Goal: Task Accomplishment & Management: Use online tool/utility

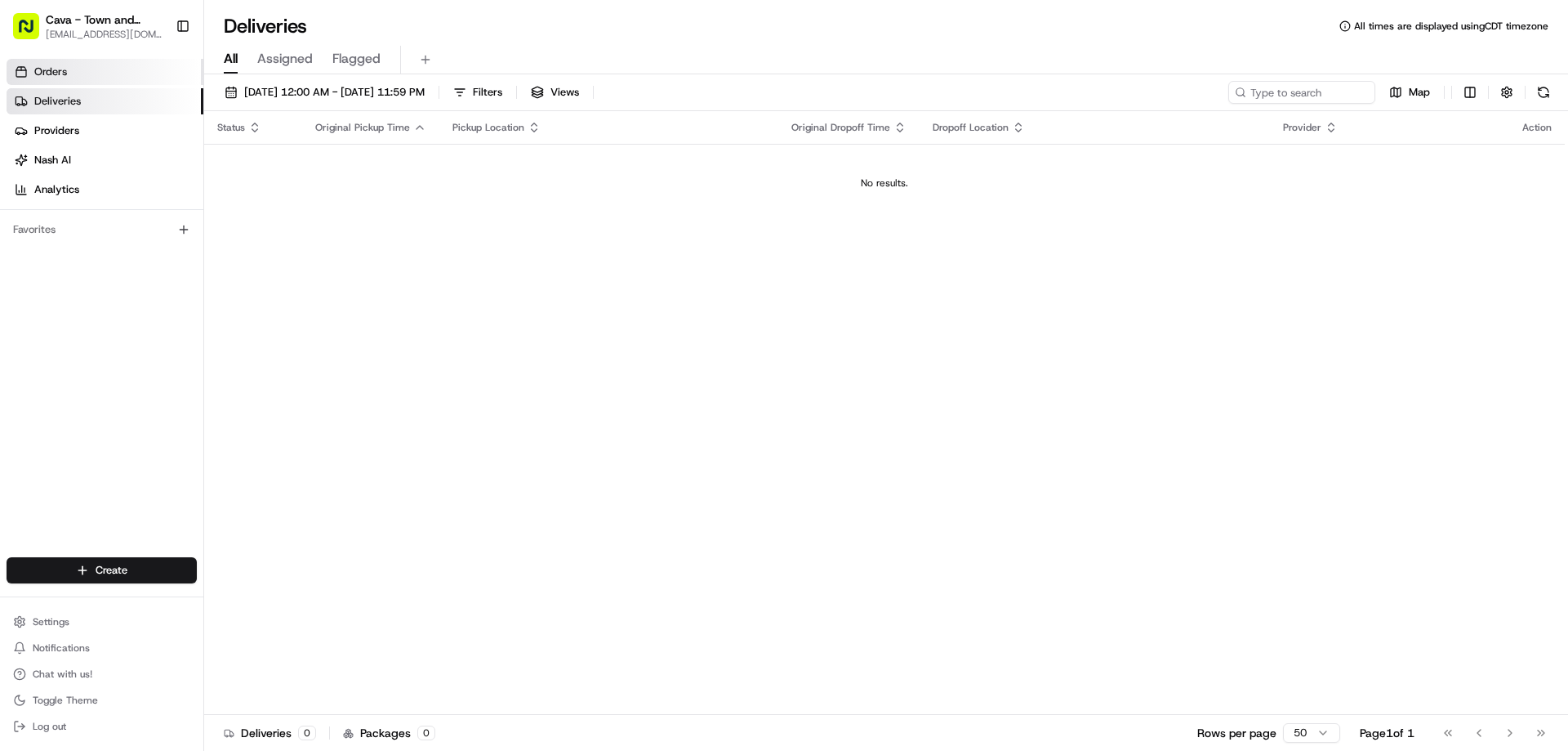
click at [118, 74] on link "Orders" at bounding box center [104, 71] width 197 height 27
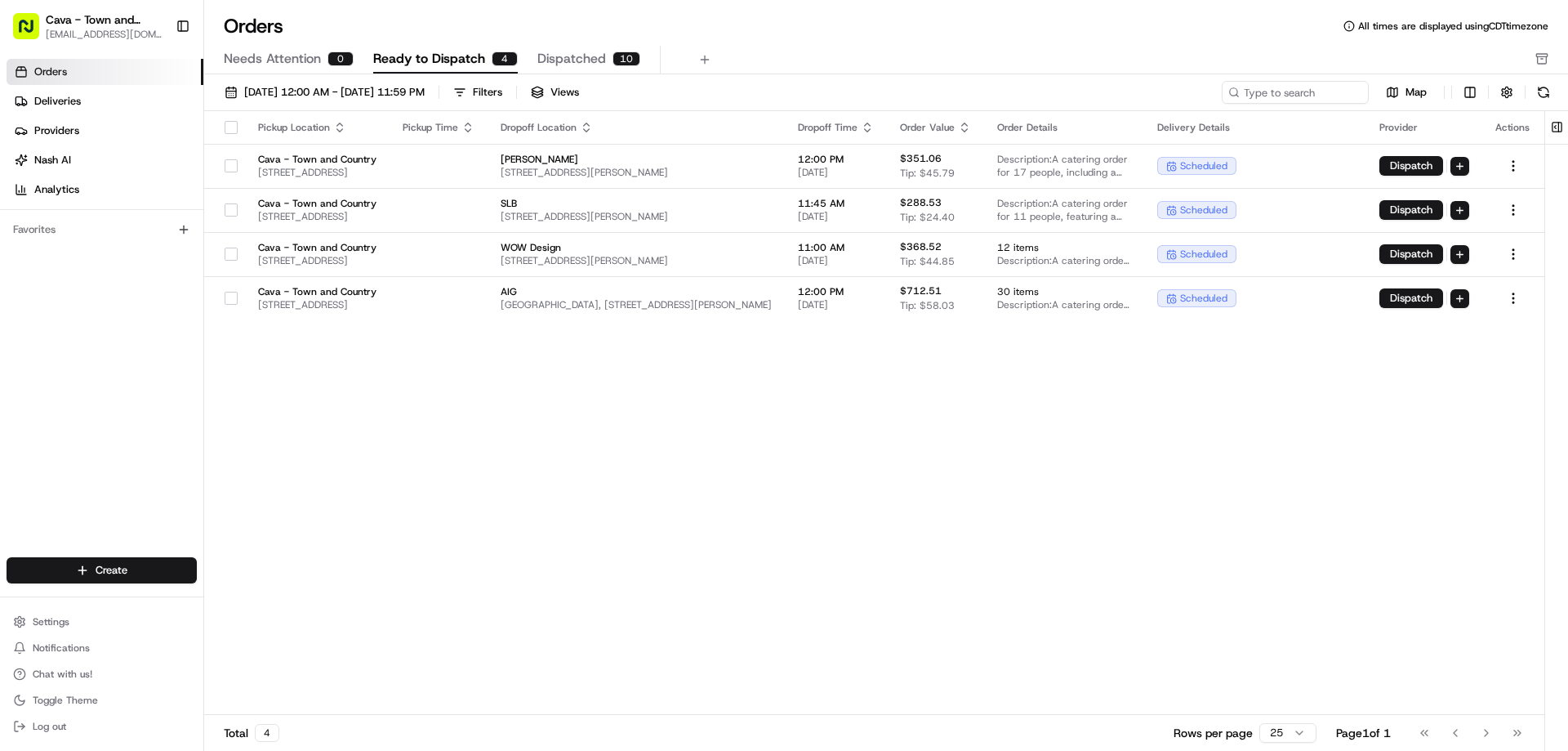
click at [442, 60] on span "Ready to Dispatch" at bounding box center [429, 59] width 112 height 19
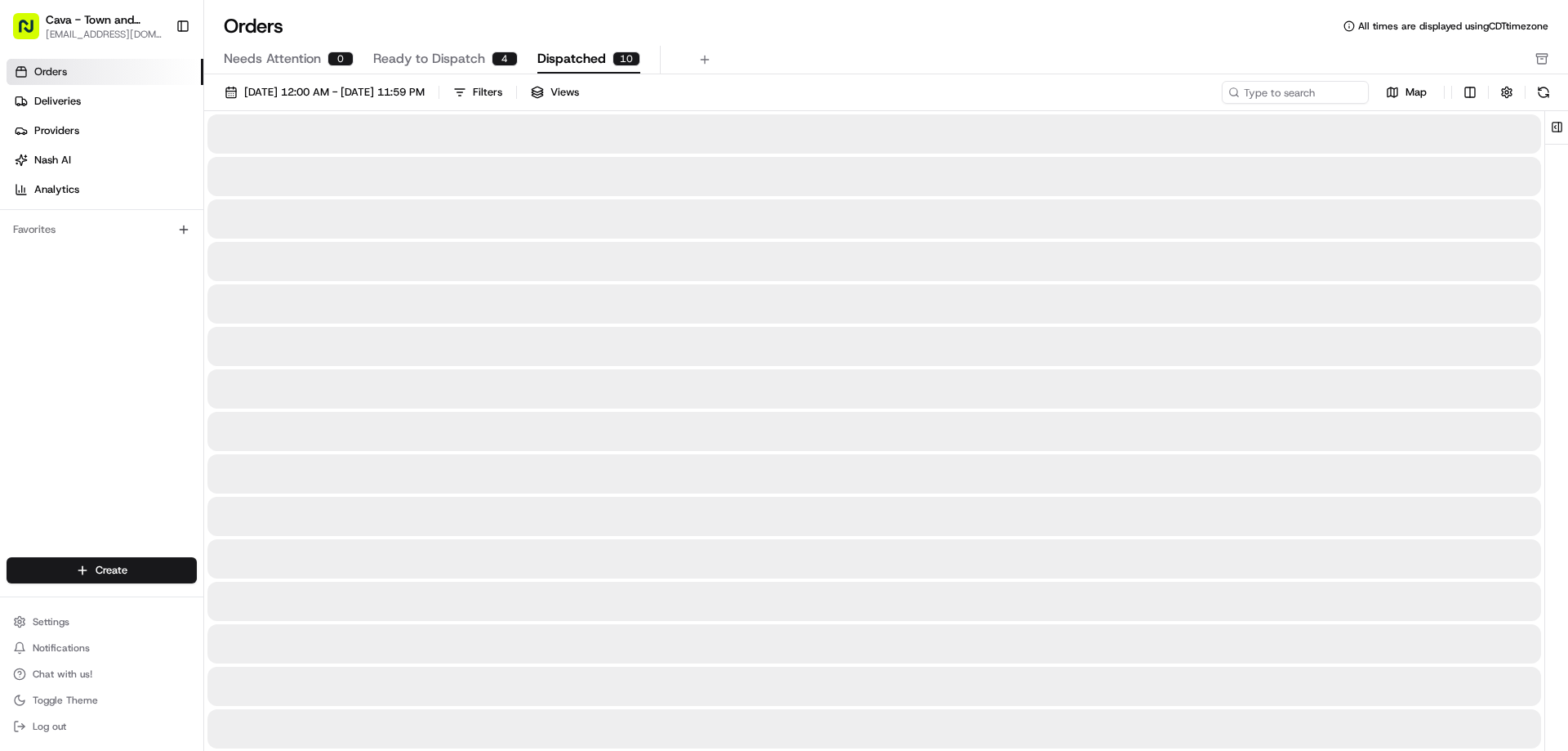
click at [567, 53] on span "Dispatched" at bounding box center [572, 59] width 69 height 19
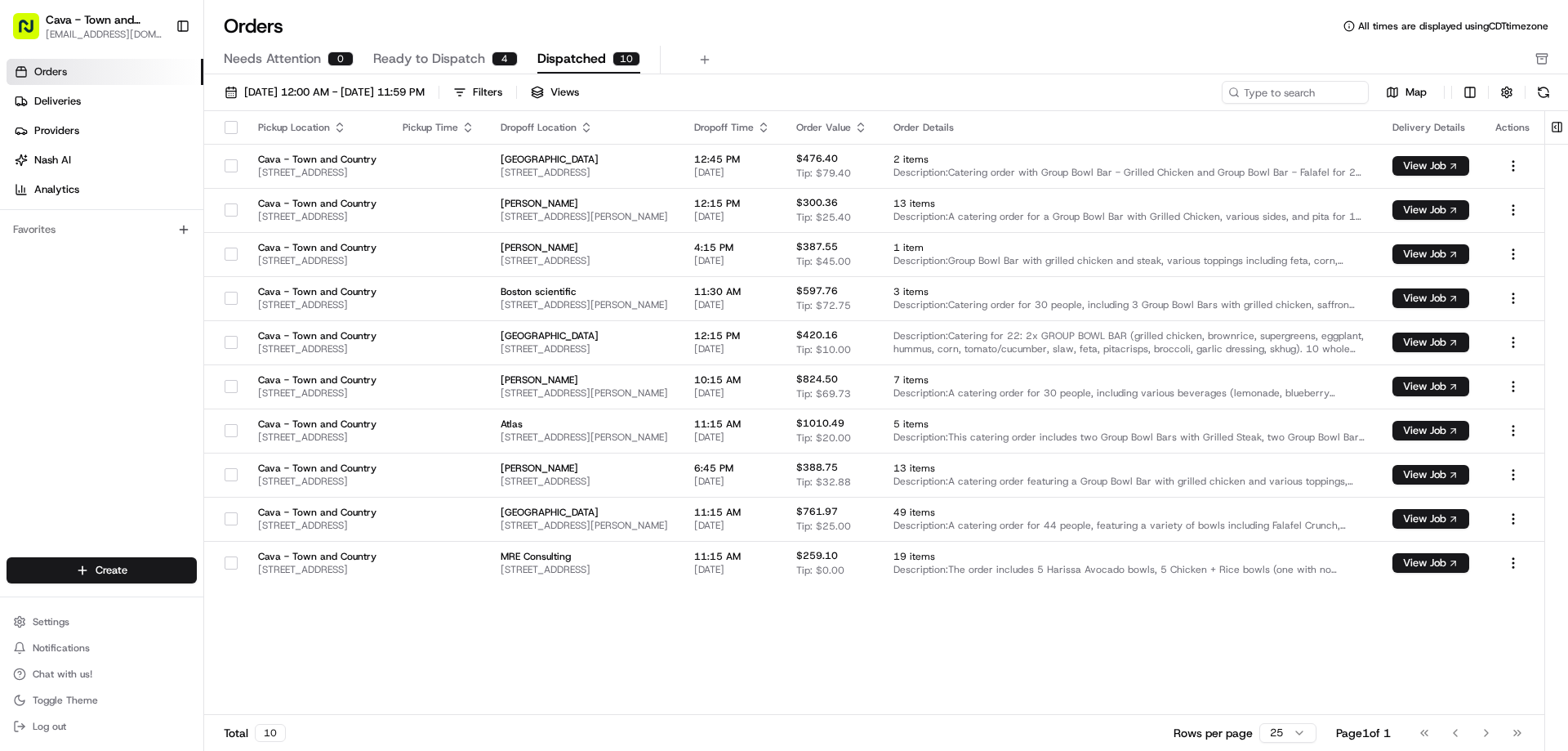
click at [449, 48] on button "Ready to Dispatch 4" at bounding box center [446, 59] width 145 height 27
